Goal: Transaction & Acquisition: Purchase product/service

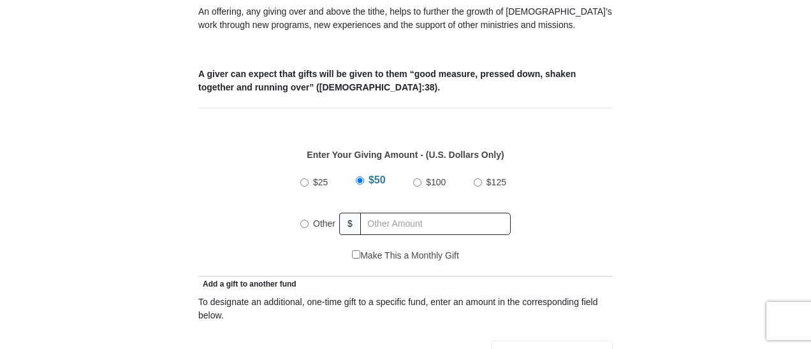
scroll to position [531, 0]
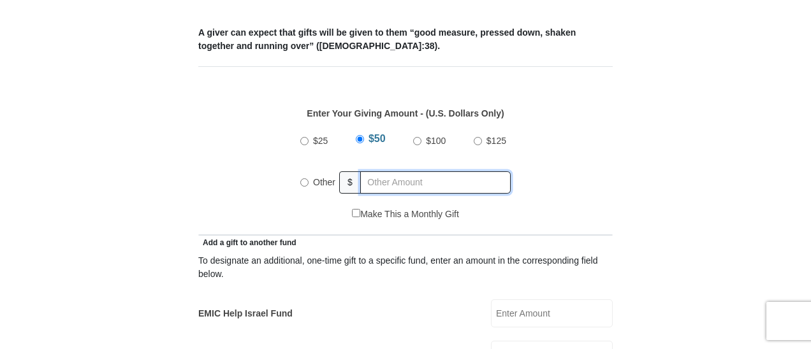
radio input "true"
click at [449, 172] on input "text" at bounding box center [438, 183] width 146 height 22
type input "335"
click at [599, 208] on div "Make This a Monthly Gift" at bounding box center [405, 221] width 401 height 27
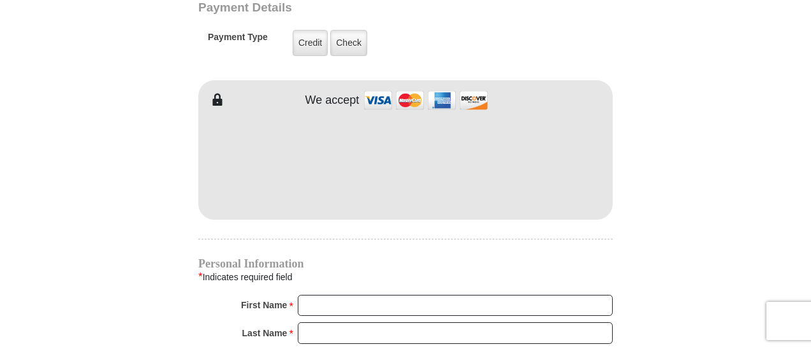
scroll to position [1084, 0]
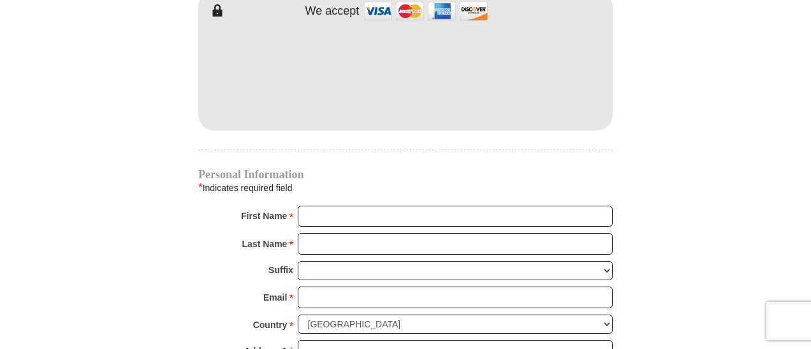
scroll to position [1190, 0]
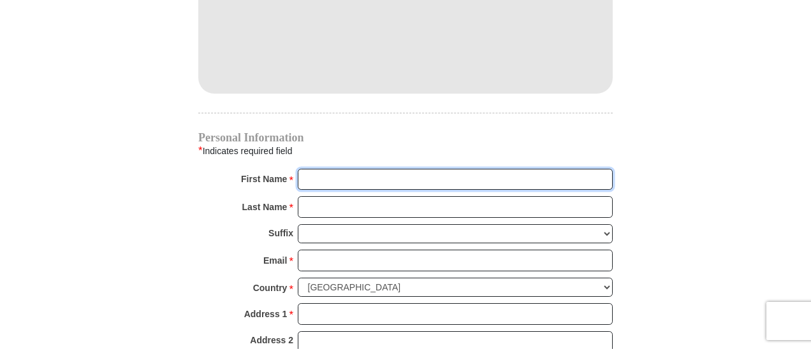
click at [416, 169] on input "First Name *" at bounding box center [455, 180] width 315 height 22
type input "[PERSON_NAME]"
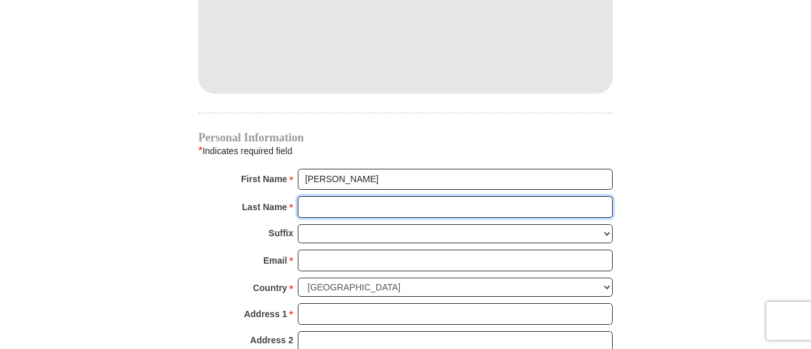
click at [413, 196] on input "Last Name *" at bounding box center [455, 207] width 315 height 22
type input "Page"
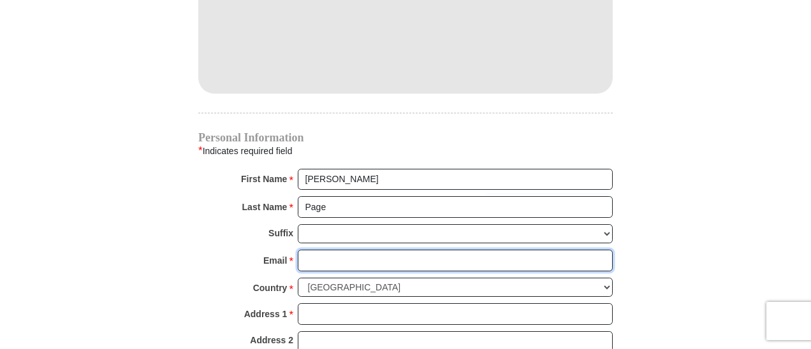
click at [402, 250] on input "Email *" at bounding box center [455, 261] width 315 height 22
type input "[EMAIL_ADDRESS][DOMAIN_NAME]"
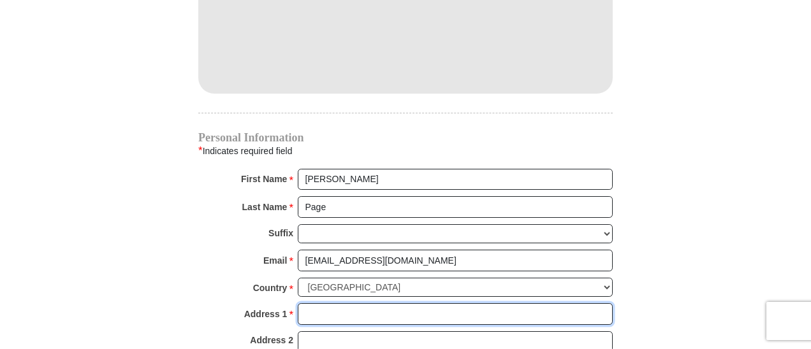
type input "[STREET_ADDRESS]"
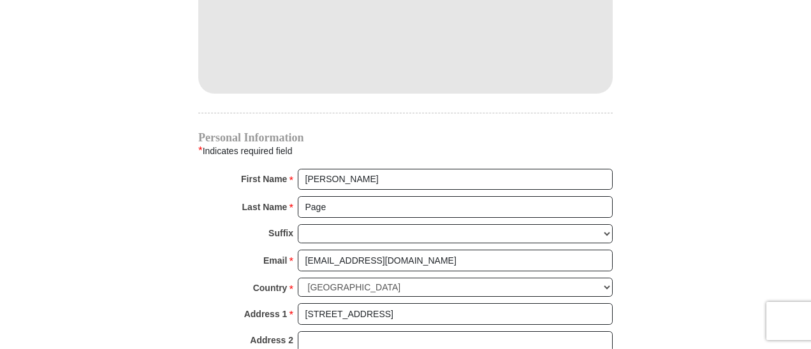
type input "[GEOGRAPHIC_DATA]"
select select "[GEOGRAPHIC_DATA]"
type input "76137"
type input "8173664666"
drag, startPoint x: 648, startPoint y: 196, endPoint x: 649, endPoint y: 189, distance: 7.1
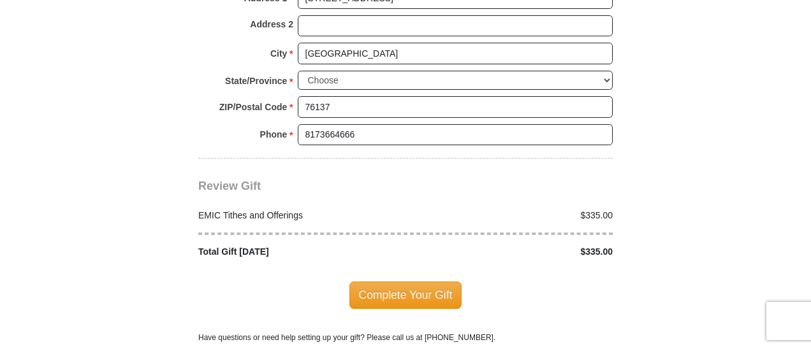
scroll to position [1509, 0]
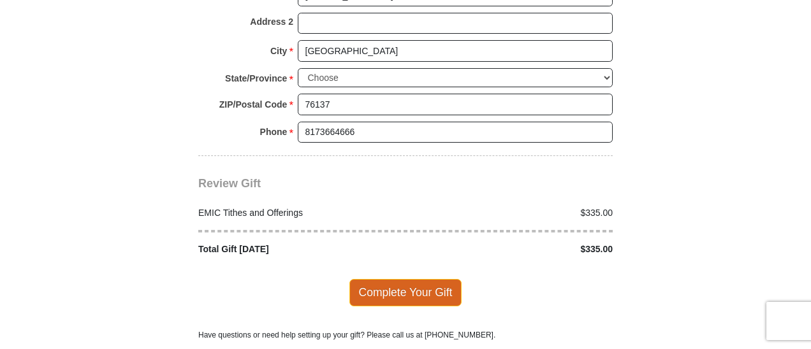
click at [407, 279] on span "Complete Your Gift" at bounding box center [405, 292] width 113 height 27
